Goal: Information Seeking & Learning: Learn about a topic

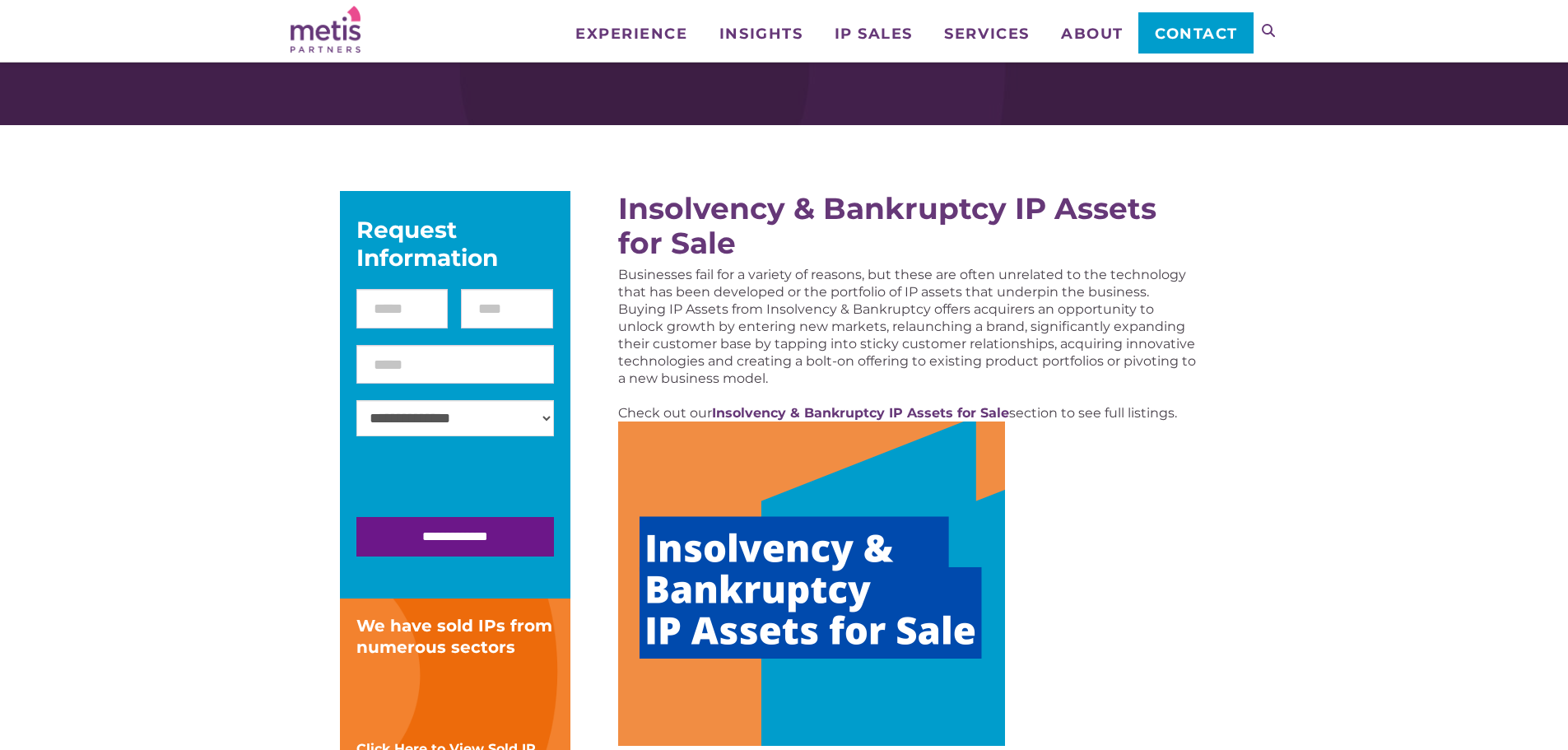
scroll to position [82, 0]
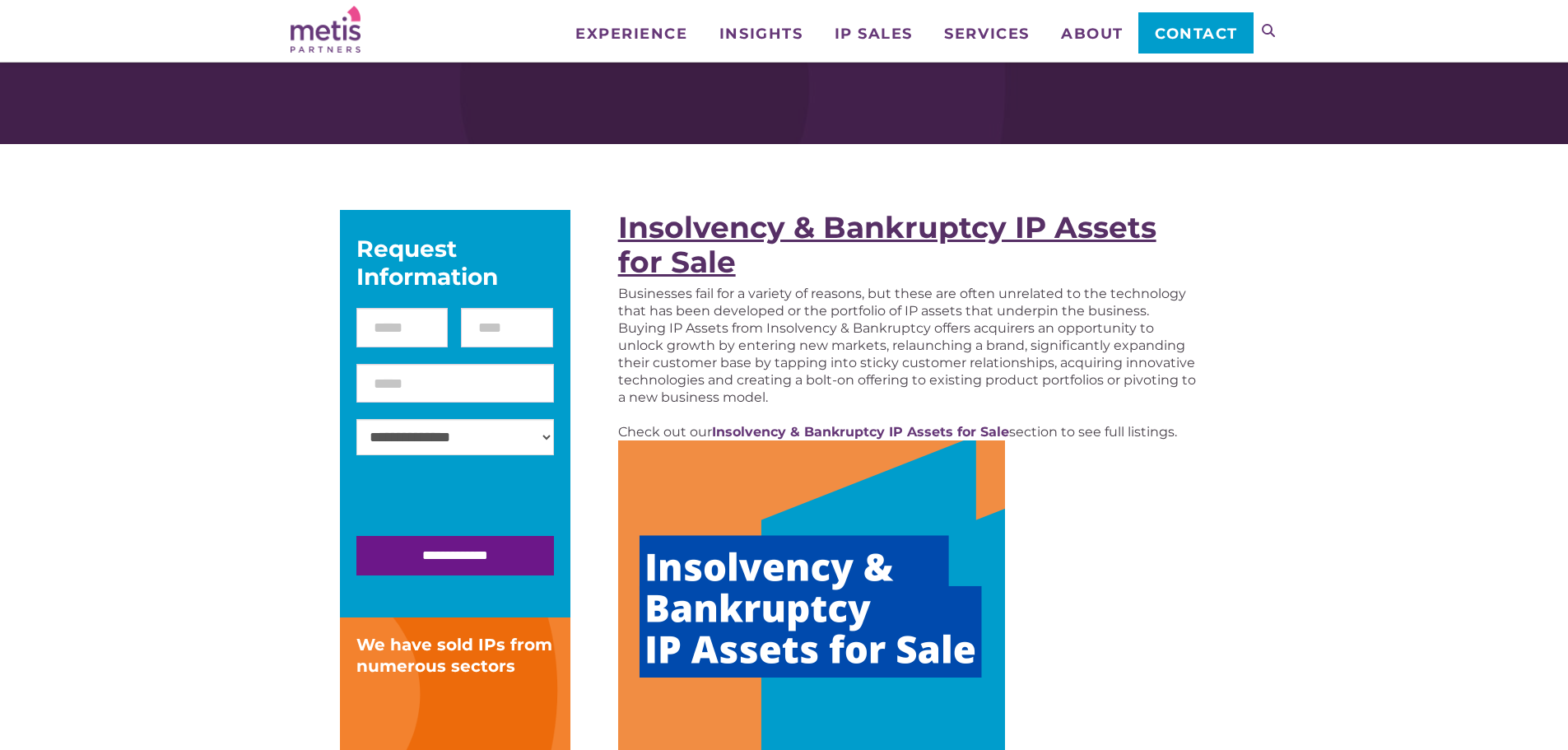
click at [700, 226] on strong "Insolvency & Bankruptcy IP Assets for Sale" at bounding box center [887, 245] width 539 height 71
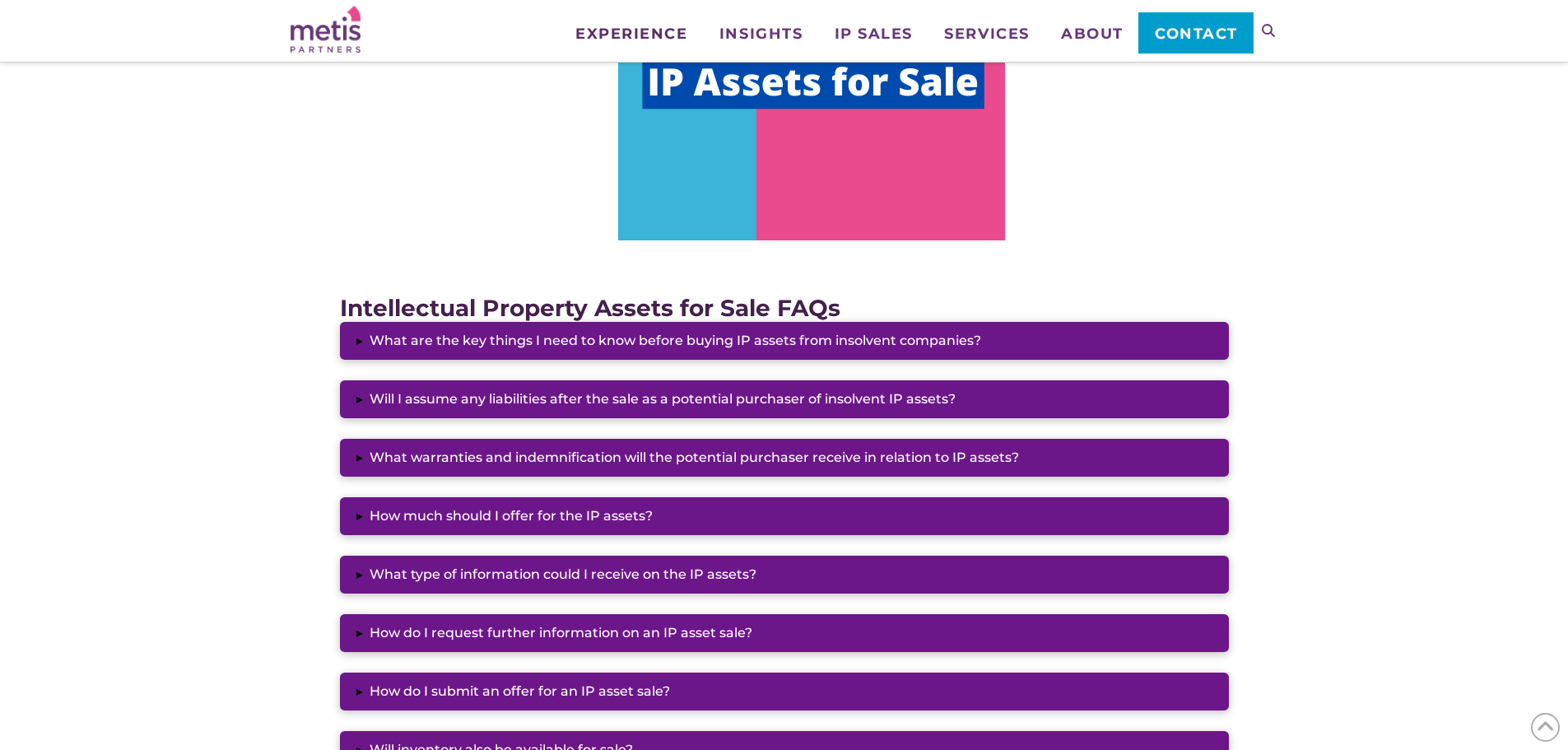
scroll to position [1152, 0]
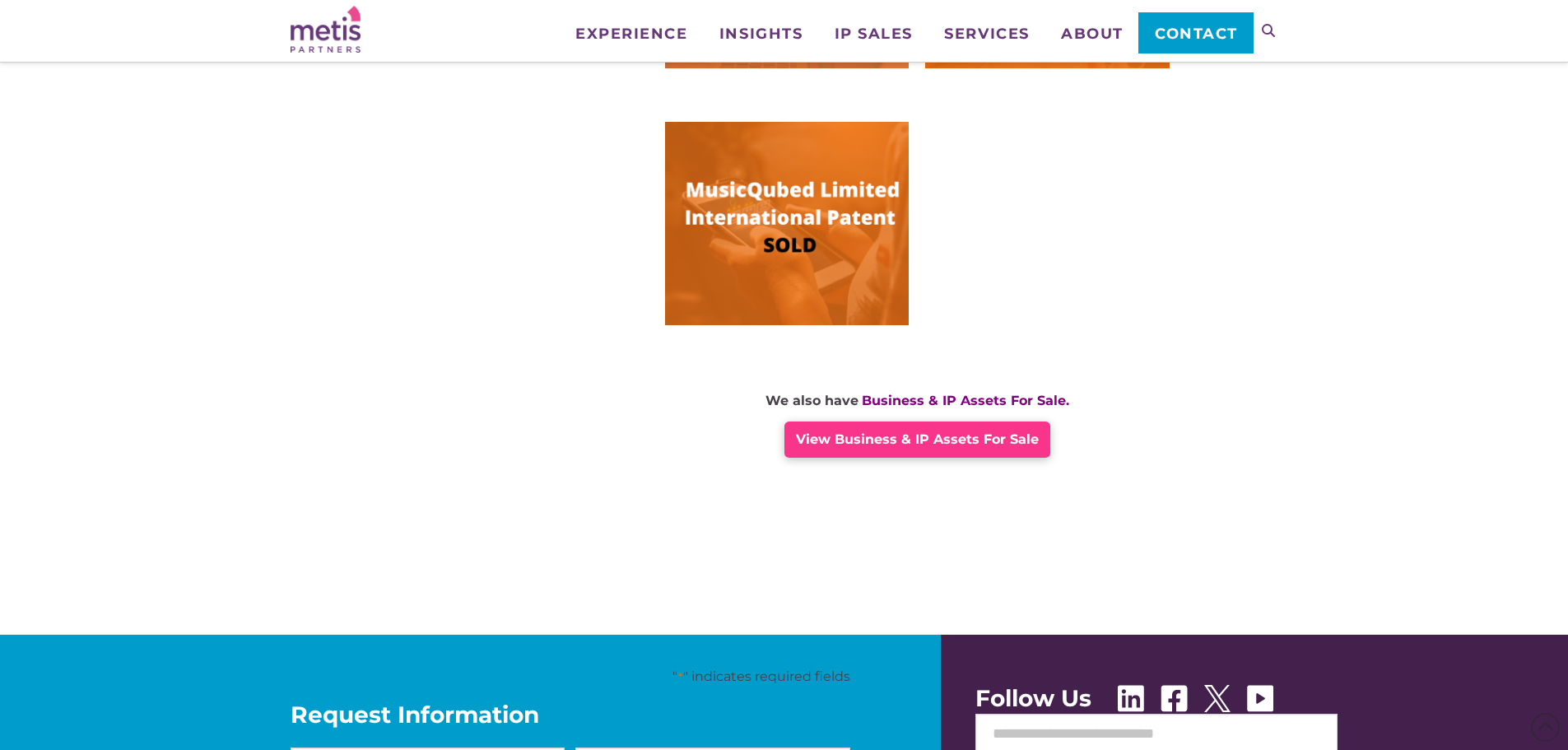
scroll to position [1152, 0]
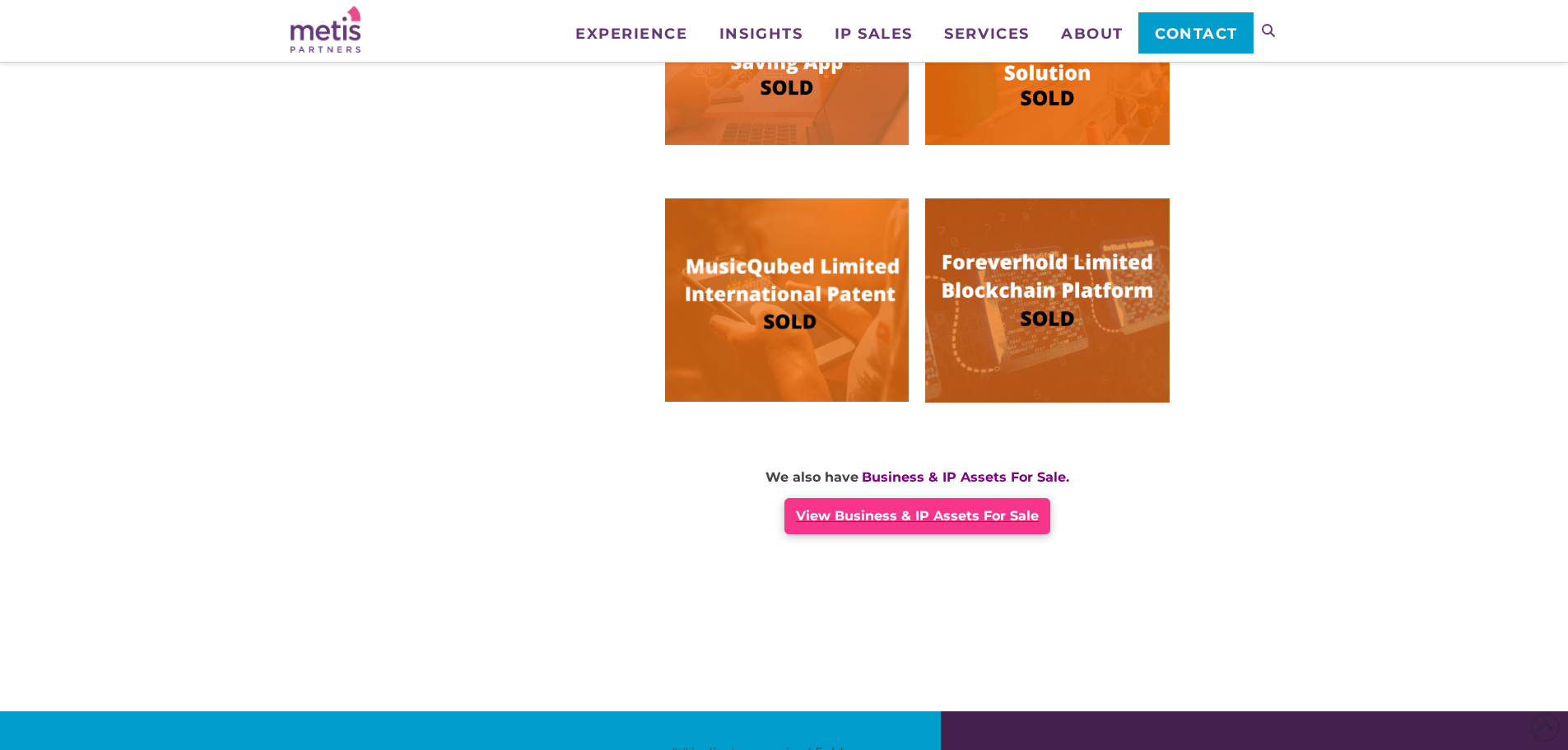
click at [862, 533] on div "View Business & IP Assets For Sale" at bounding box center [917, 516] width 266 height 37
